Goal: Task Accomplishment & Management: Use online tool/utility

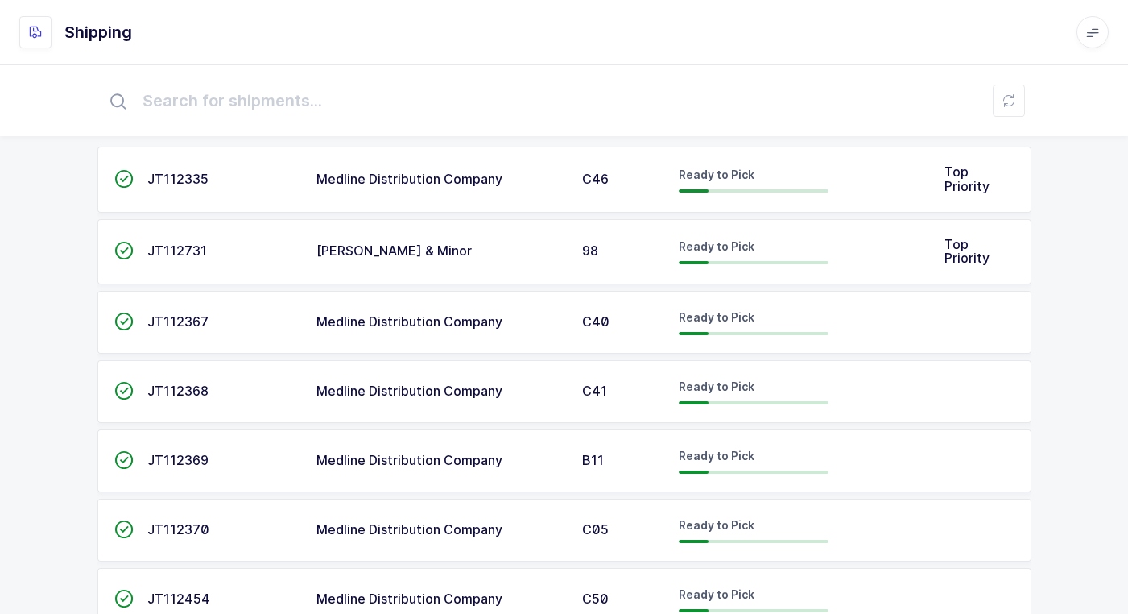
scroll to position [81, 0]
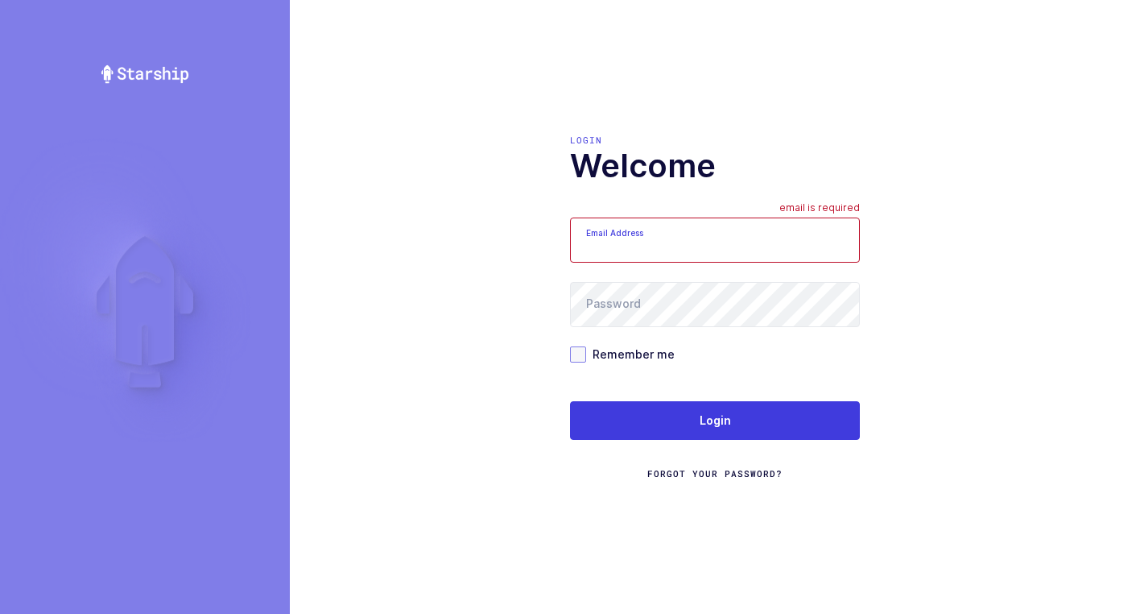
type input "walkerj@gmail.com"
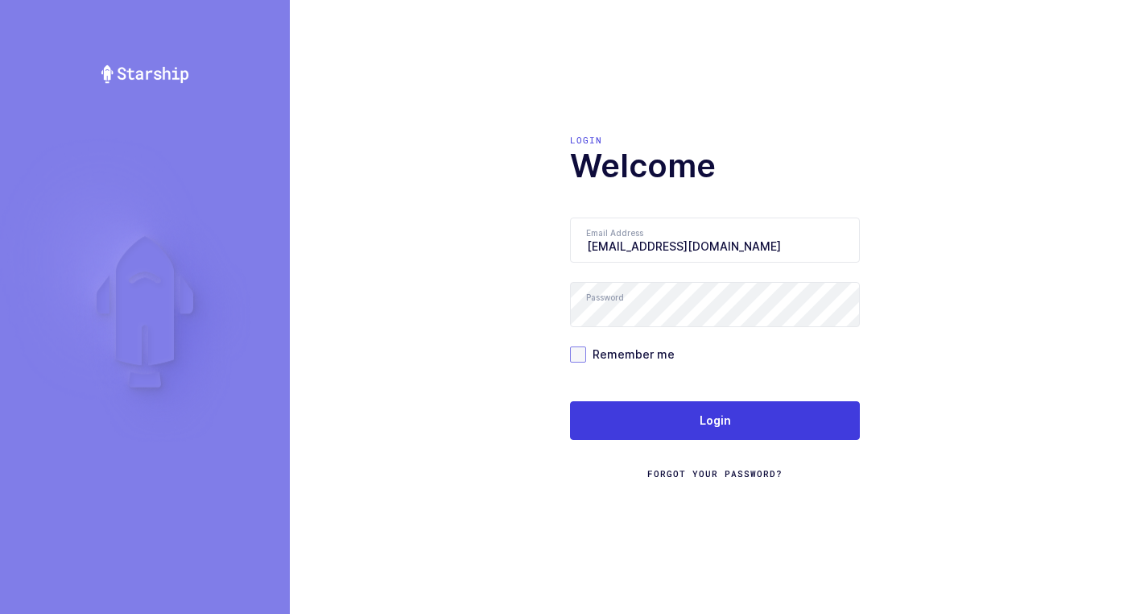
click at [578, 351] on span at bounding box center [578, 354] width 16 height 16
click at [586, 346] on input "Remember me" at bounding box center [586, 346] width 0 height 0
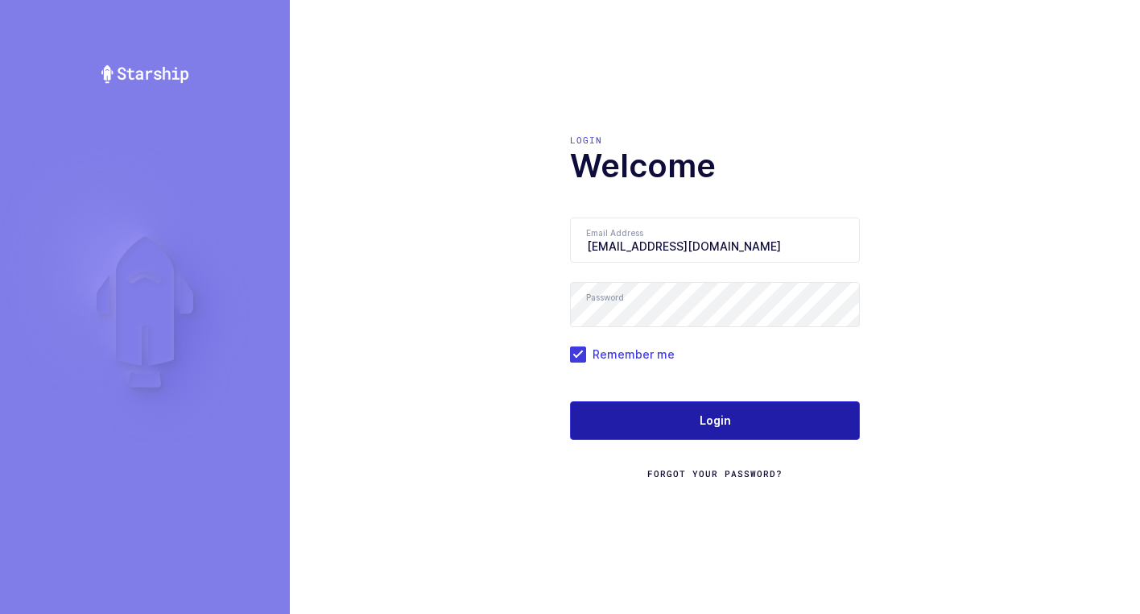
drag, startPoint x: 693, startPoint y: 408, endPoint x: 705, endPoint y: 416, distance: 14.5
click at [697, 409] on button "Login" at bounding box center [715, 420] width 290 height 39
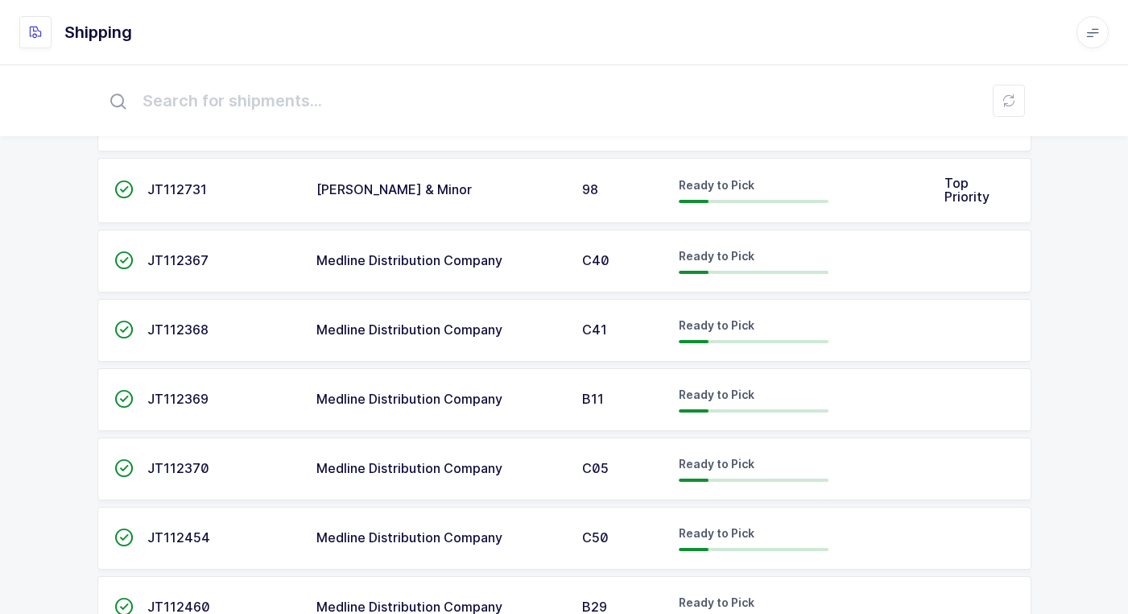
scroll to position [178, 0]
